Goal: Book appointment/travel/reservation

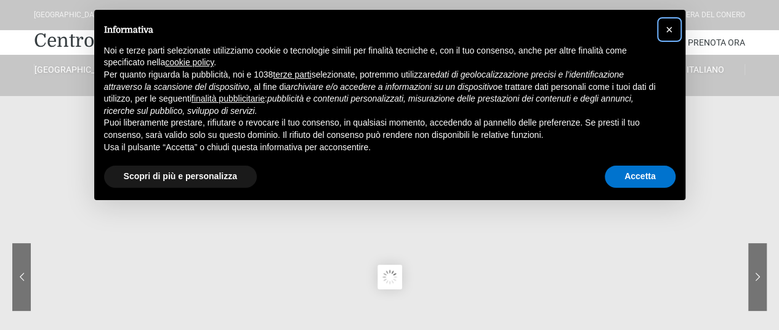
click at [671, 27] on span "×" at bounding box center [669, 30] width 7 height 14
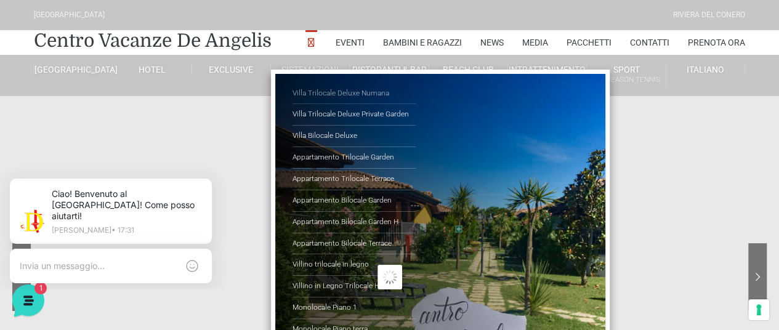
click at [350, 94] on link "Villa Trilocale Deluxe Numana" at bounding box center [354, 94] width 123 height 22
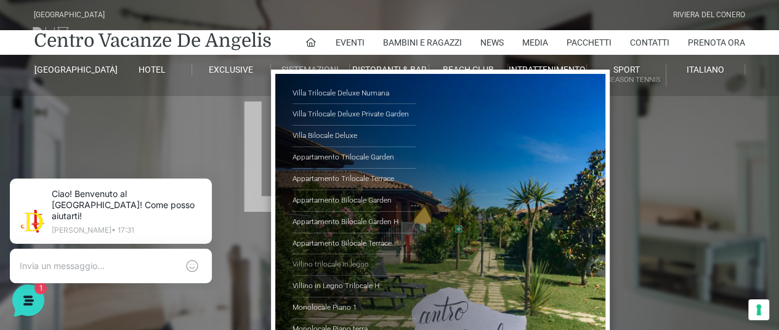
click at [334, 258] on link "Villino trilocale in legno" at bounding box center [354, 265] width 123 height 22
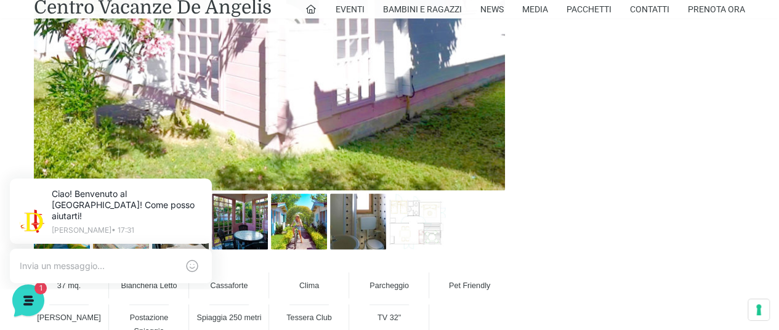
scroll to position [844, 0]
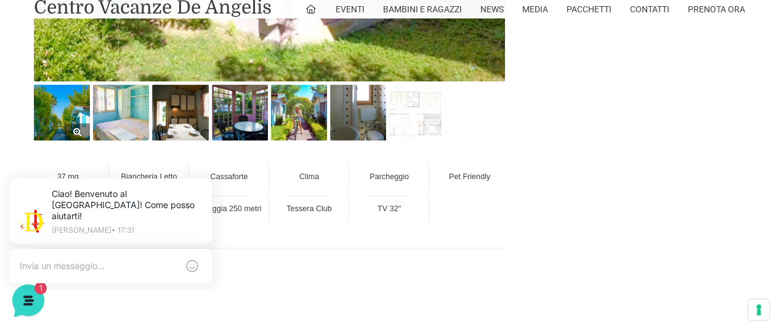
click at [67, 114] on img at bounding box center [62, 112] width 56 height 56
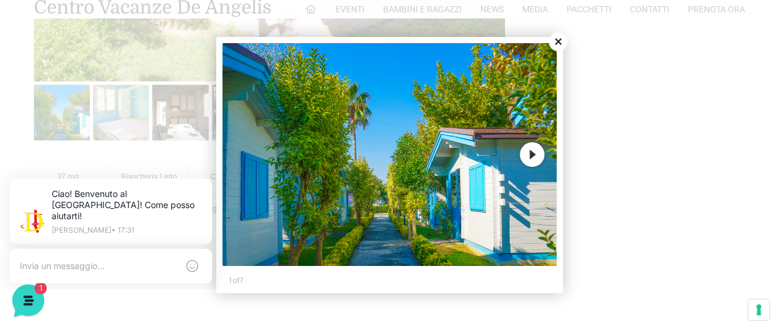
click at [532, 161] on button "Next" at bounding box center [532, 154] width 25 height 25
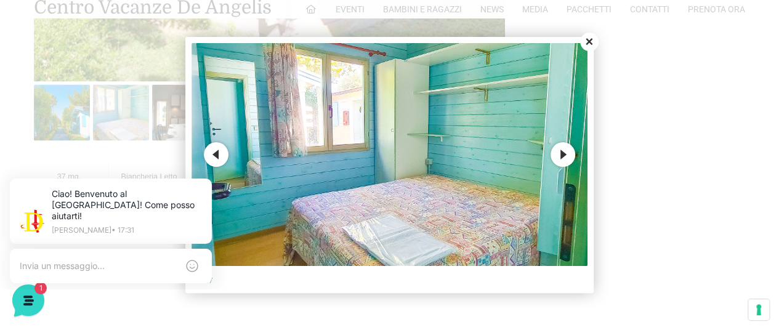
click at [563, 155] on button "Next" at bounding box center [563, 154] width 25 height 25
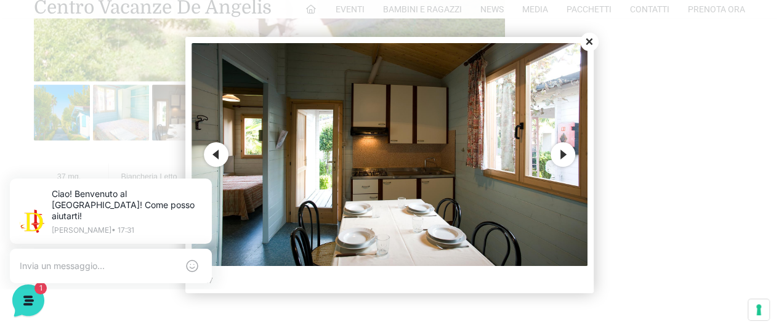
click at [563, 155] on button "Next" at bounding box center [563, 154] width 25 height 25
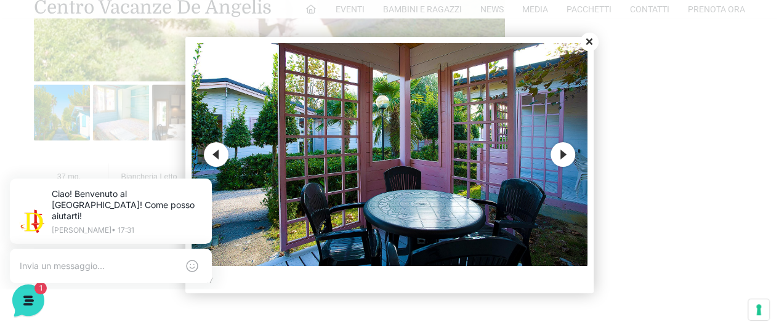
click at [563, 155] on button "Next" at bounding box center [563, 154] width 25 height 25
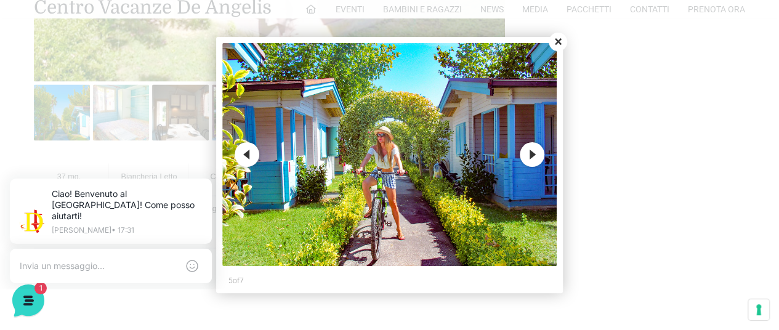
click at [530, 144] on button "Next" at bounding box center [532, 154] width 25 height 25
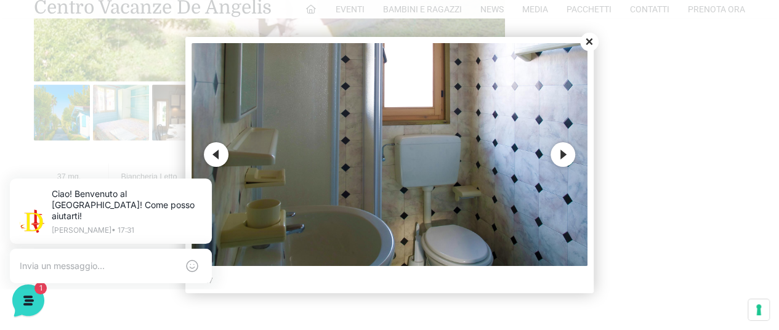
click at [559, 151] on button "Next" at bounding box center [563, 154] width 25 height 25
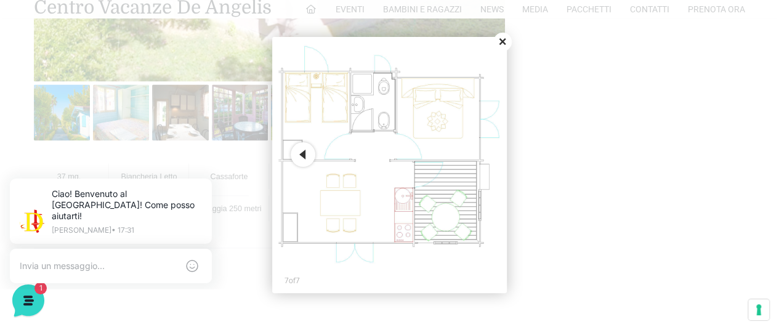
click at [501, 39] on button "Close" at bounding box center [502, 42] width 18 height 18
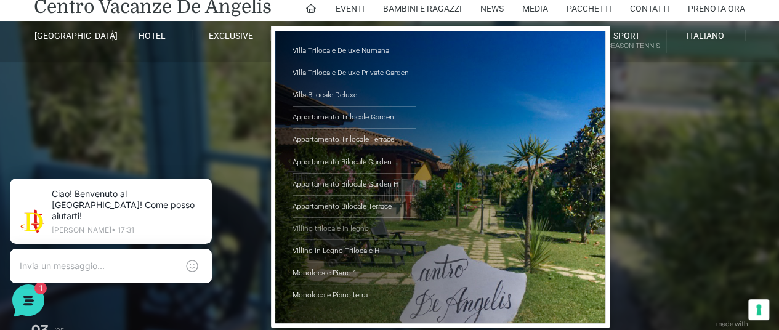
scroll to position [36, 0]
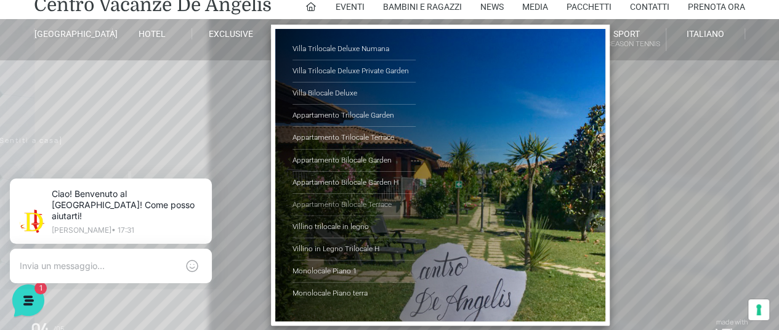
click at [346, 200] on link "Appartamento Bilocale Terrace" at bounding box center [354, 205] width 123 height 22
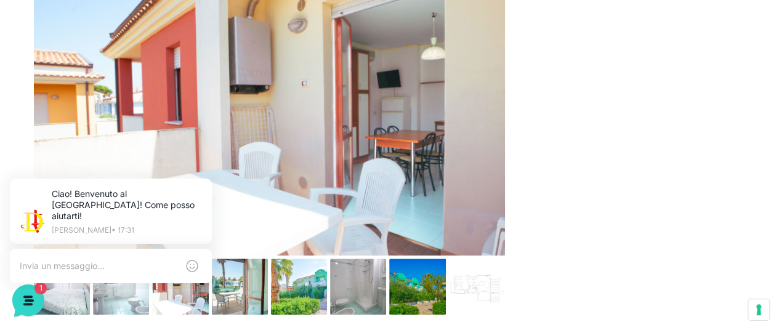
scroll to position [514, 0]
click at [64, 286] on div "Ciao! Benvenuto al Centro Vacanze Resort! Come posso aiutarti! Jerry • 17:31" at bounding box center [111, 232] width 237 height 137
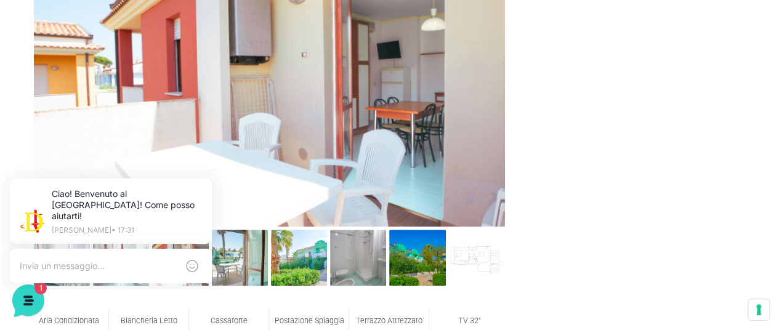
scroll to position [543, 0]
click at [67, 277] on div "Ciao! Benvenuto al Centro Vacanze Resort! Come posso aiutarti! Jerry • 17:31" at bounding box center [111, 232] width 237 height 137
click at [210, 185] on icon at bounding box center [209, 181] width 10 height 10
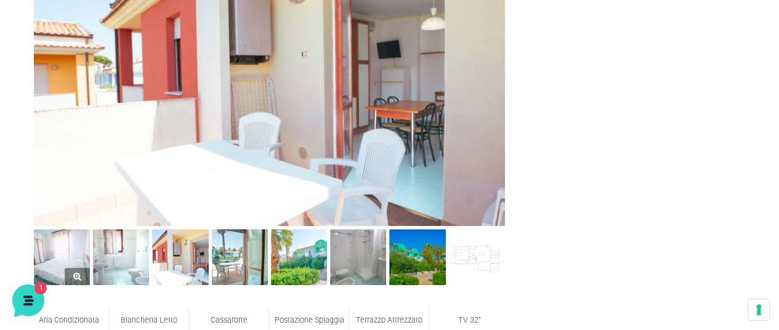
click at [73, 246] on img at bounding box center [62, 257] width 56 height 56
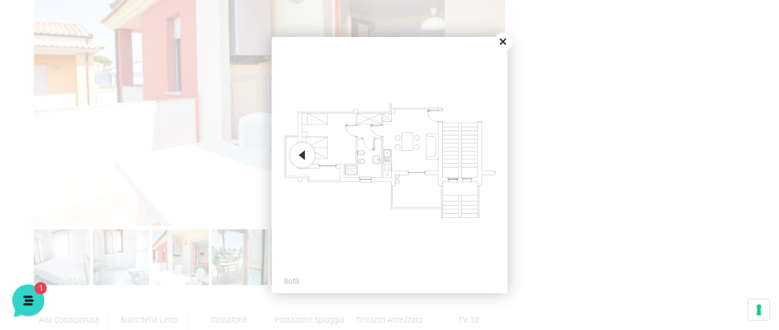
click at [504, 41] on button "Close" at bounding box center [503, 42] width 18 height 18
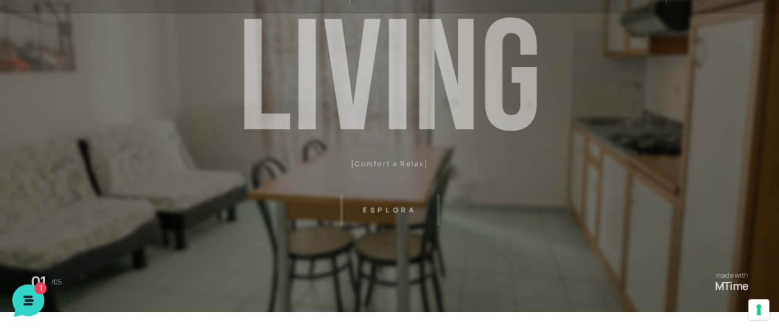
scroll to position [0, 0]
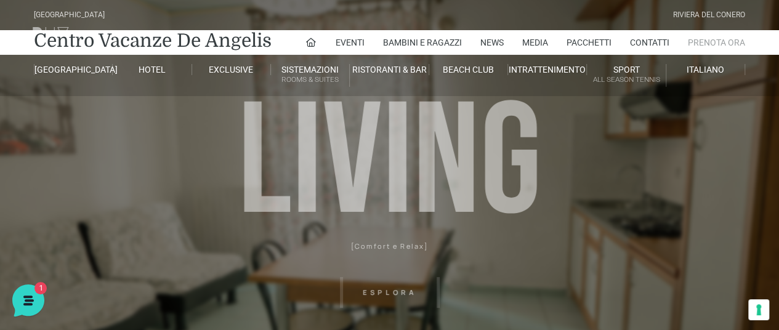
click at [719, 44] on link "Prenota Ora" at bounding box center [716, 42] width 57 height 25
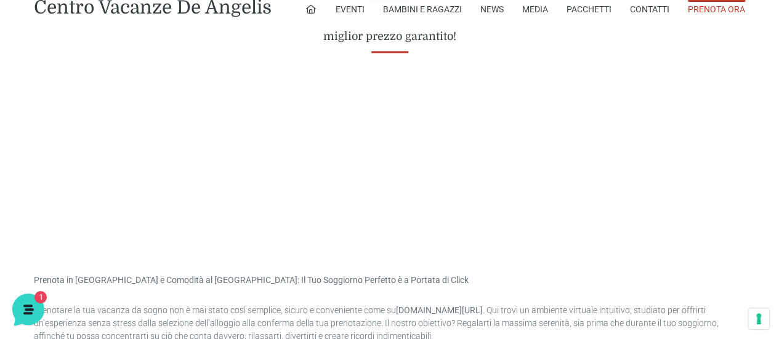
scroll to position [555, 0]
